Goal: Transaction & Acquisition: Purchase product/service

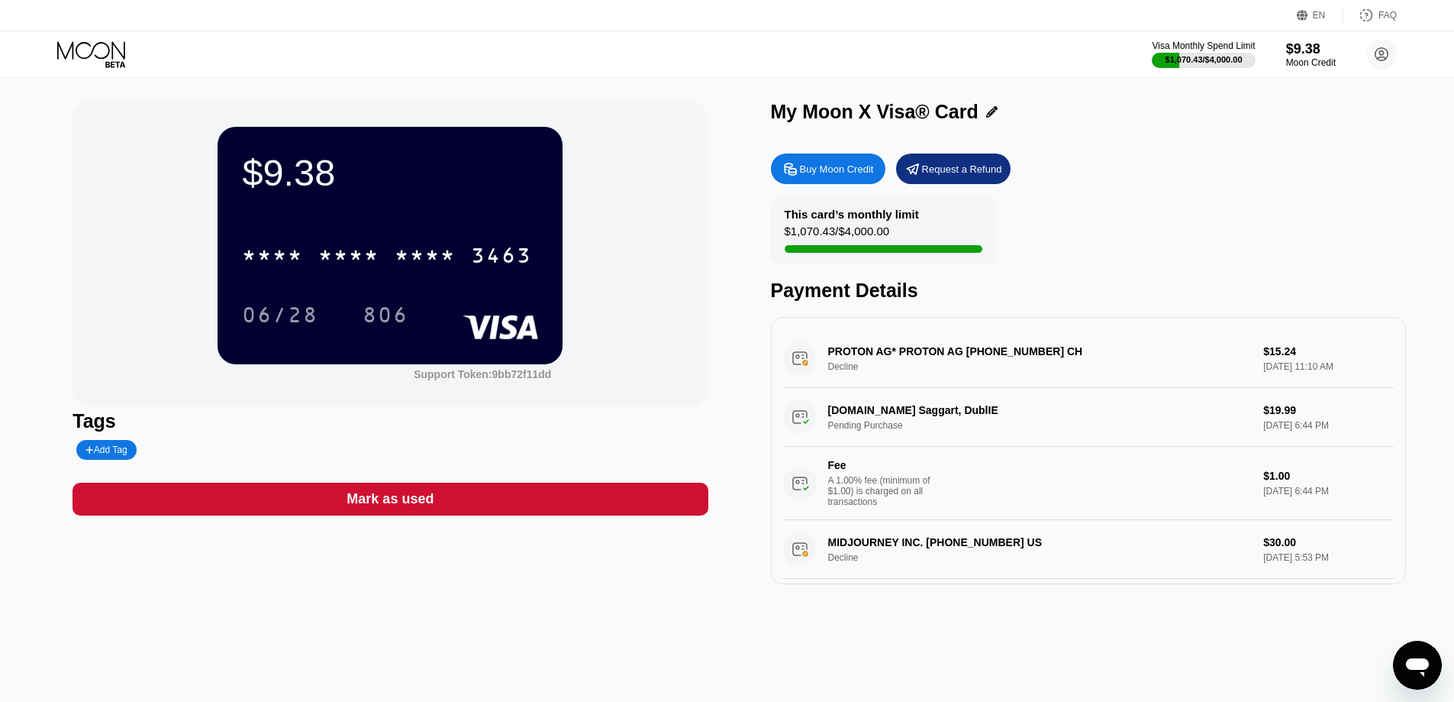
scroll to position [153, 0]
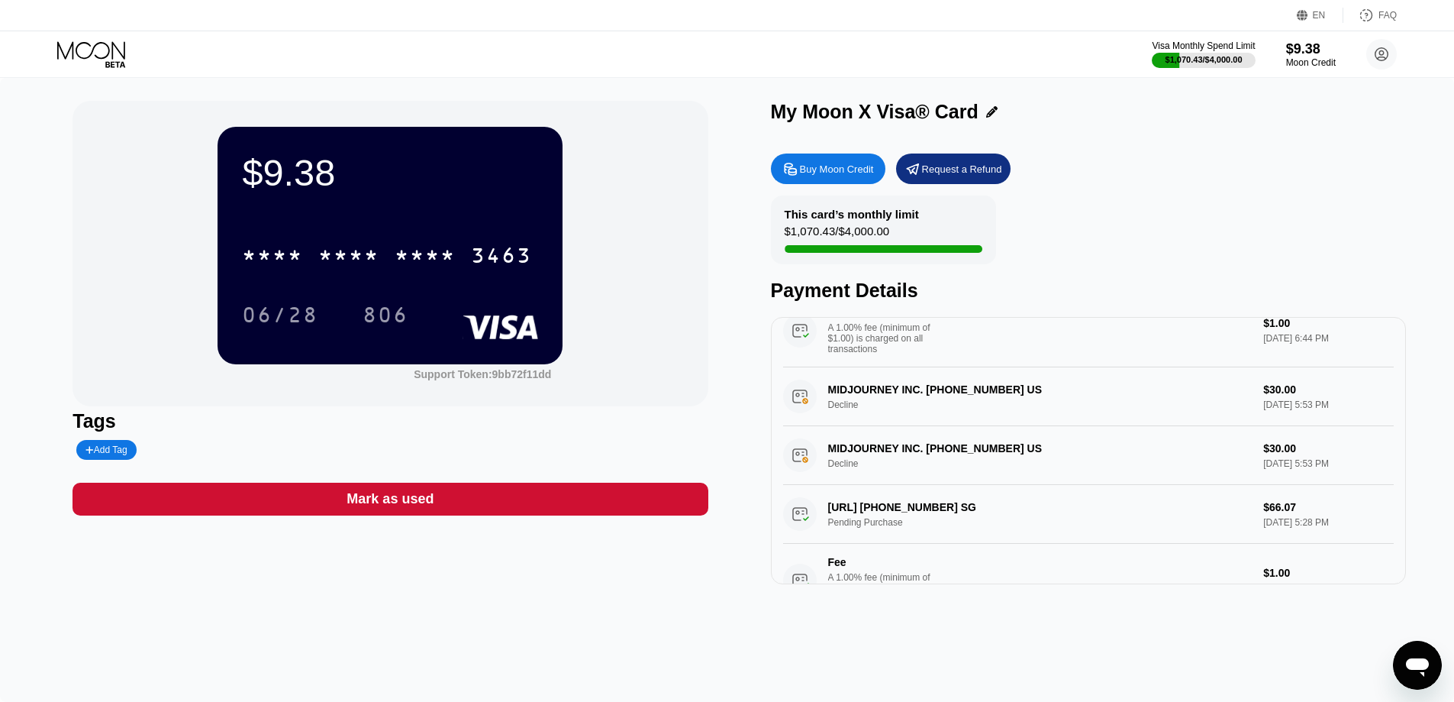
click at [801, 182] on div "Buy Moon Credit" at bounding box center [828, 168] width 115 height 31
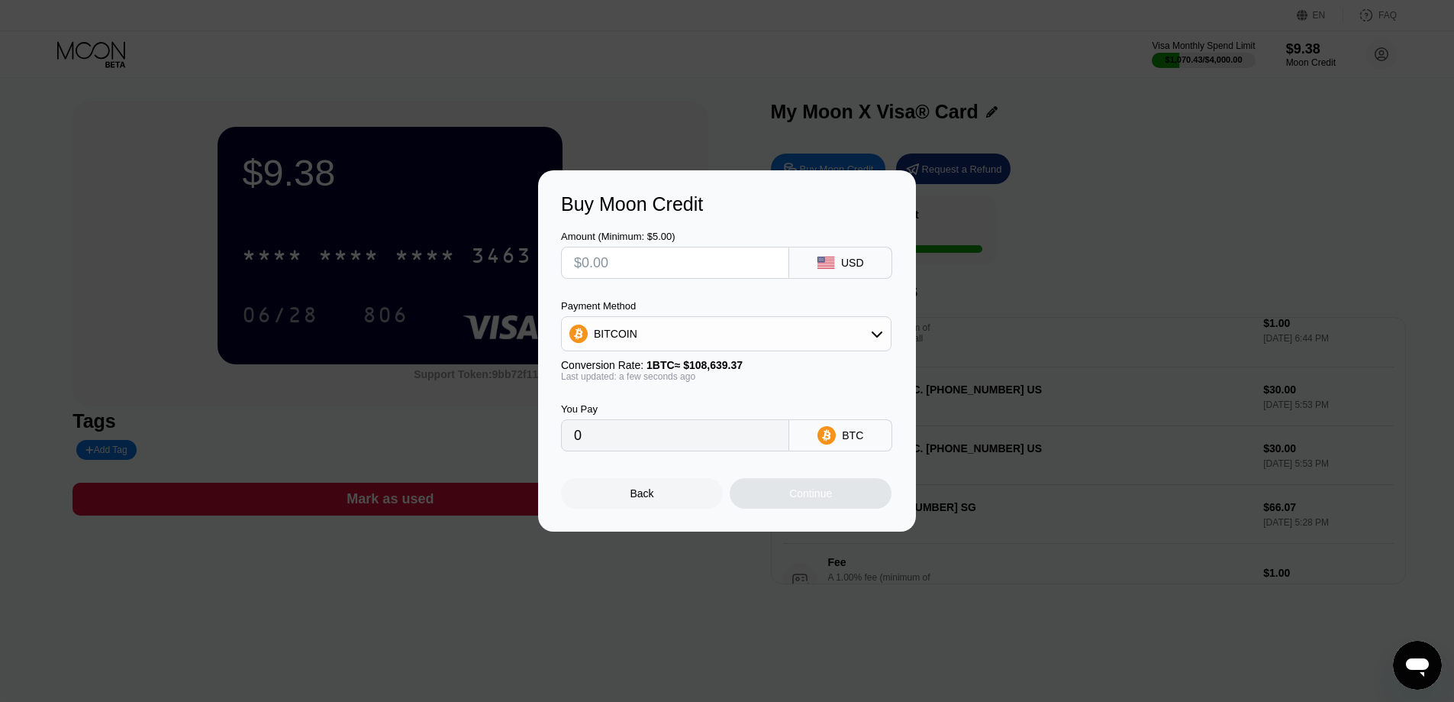
click at [664, 320] on div "BITCOIN" at bounding box center [726, 333] width 329 height 31
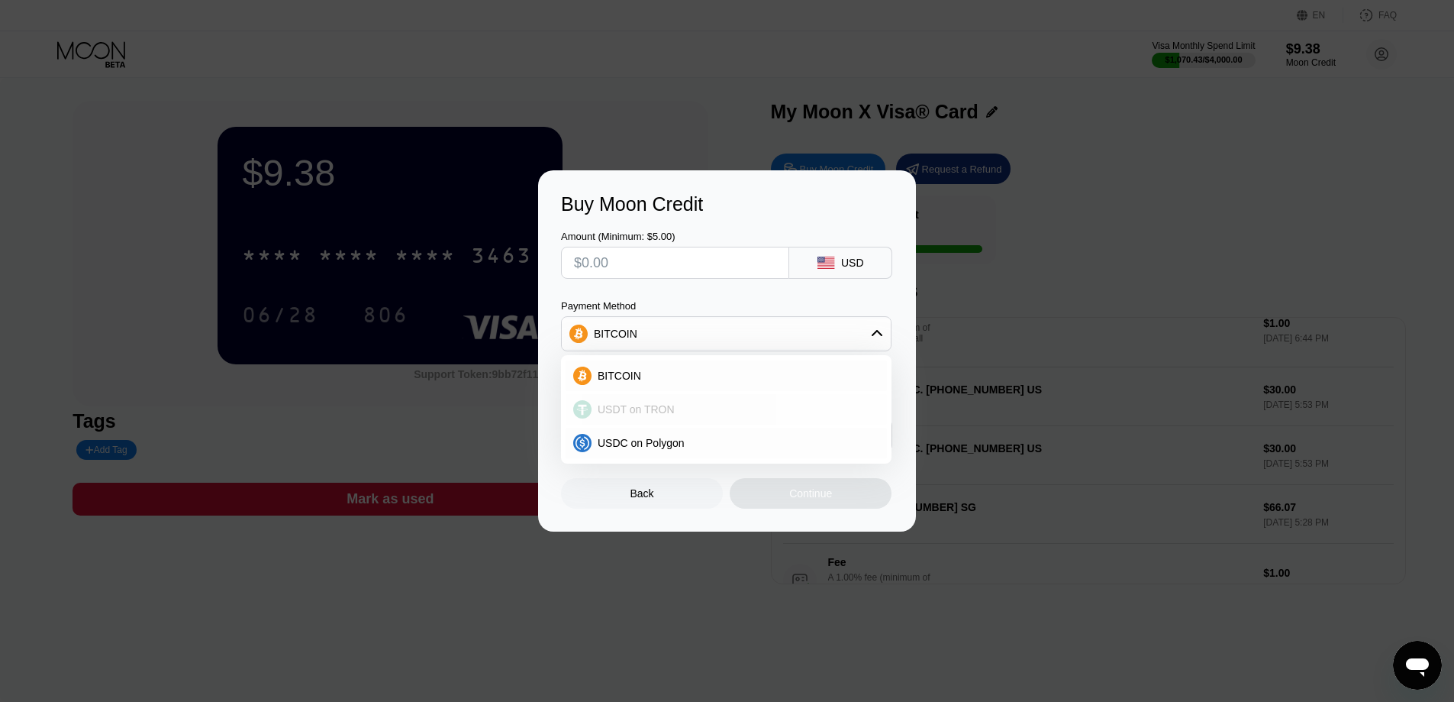
click at [661, 395] on div "USDT on TRON" at bounding box center [726, 409] width 321 height 31
type input "0.00"
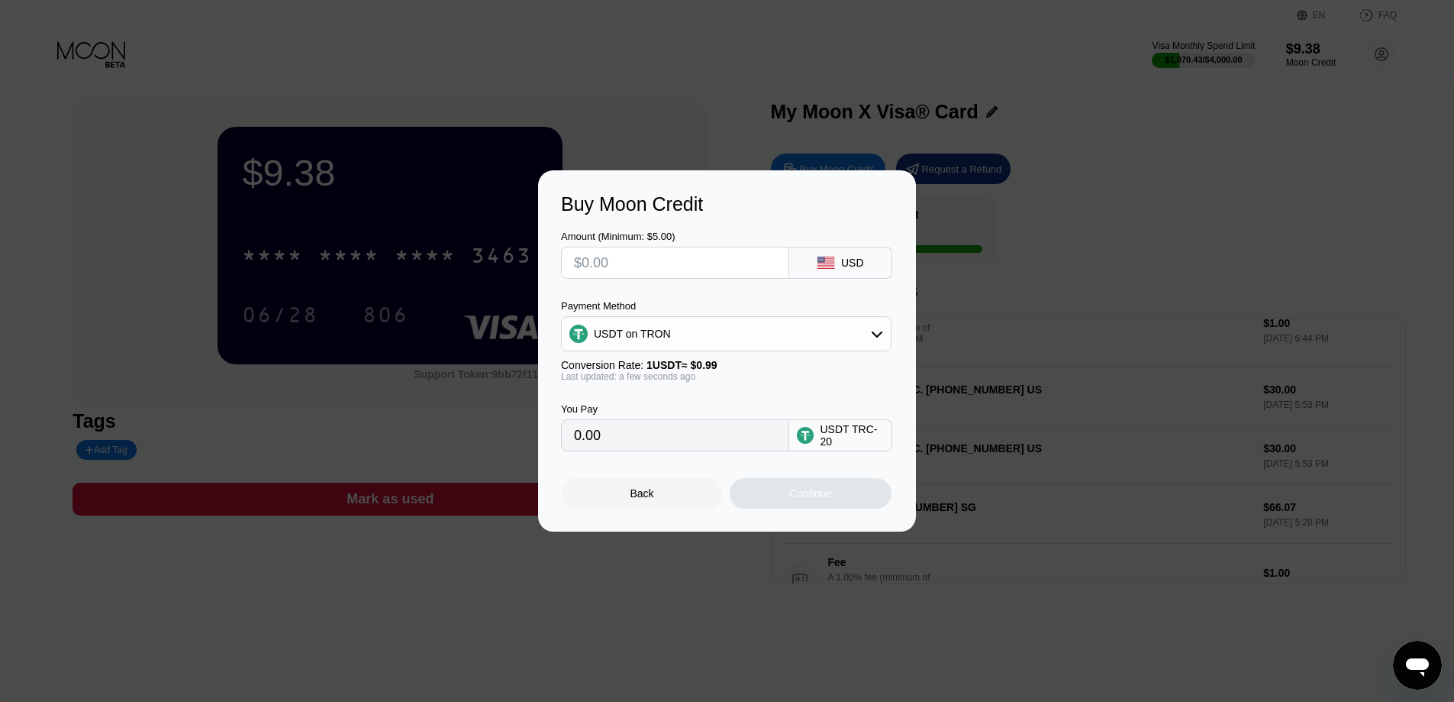
click at [653, 262] on input "text" at bounding box center [675, 262] width 202 height 31
type input "$200"
type input "202.02"
type input "$200"
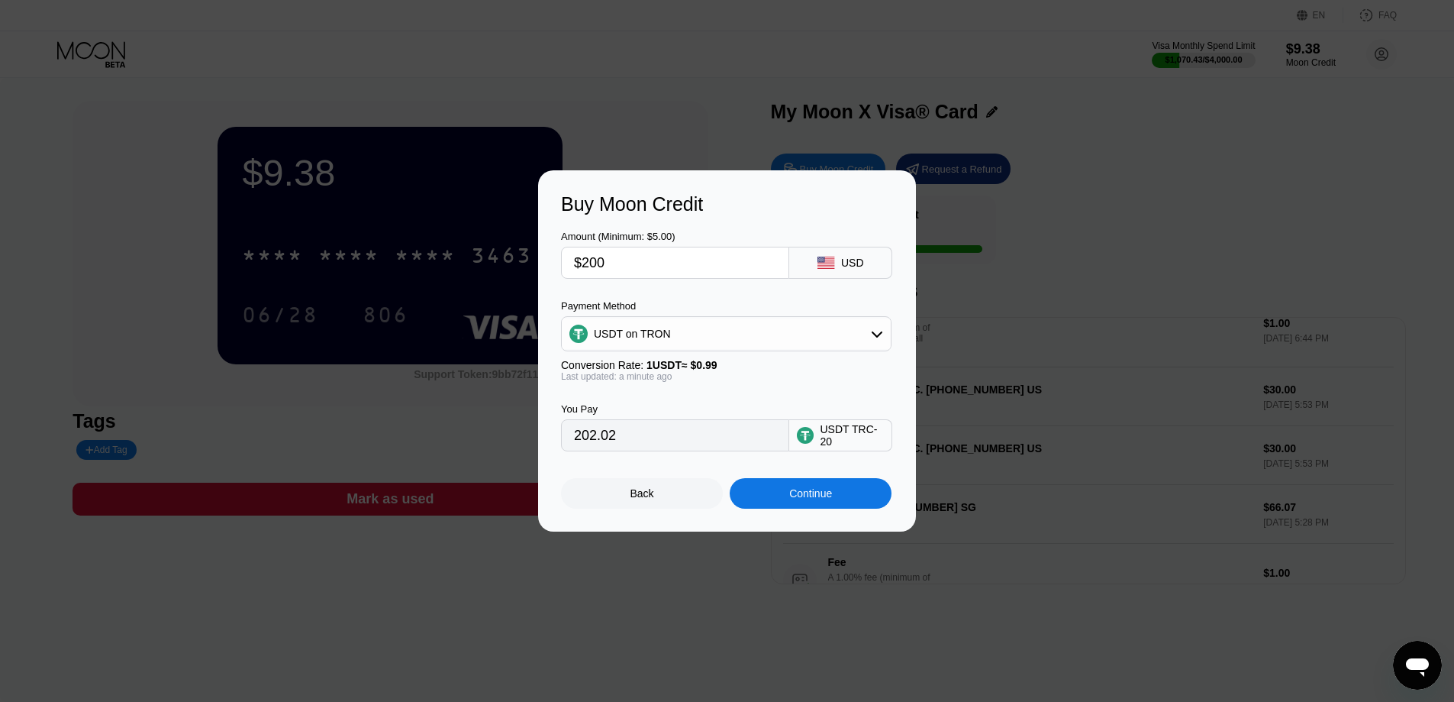
click at [784, 497] on div "Continue" at bounding box center [811, 493] width 162 height 31
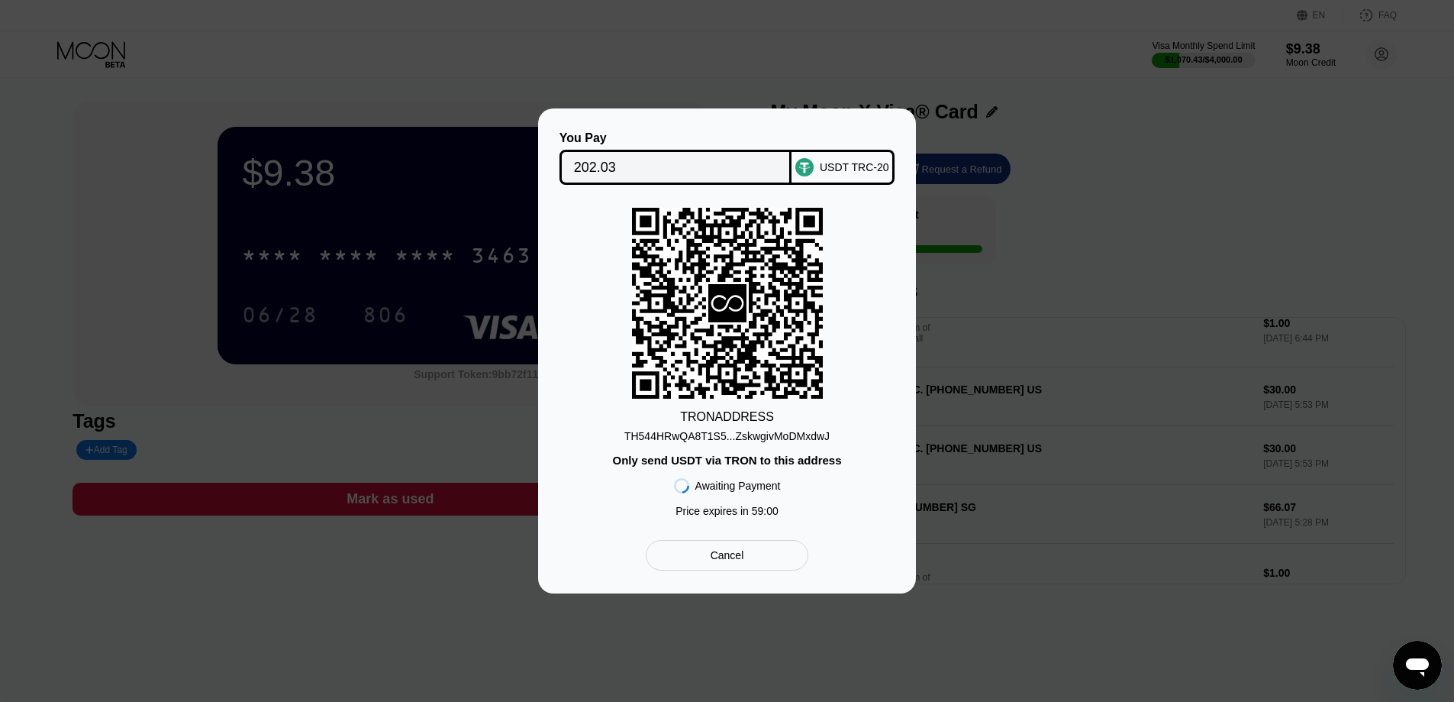
click at [708, 435] on div "TH544HRwQA8T1S5...ZskwgivMoDMxdwJ" at bounding box center [726, 436] width 205 height 12
